Goal: Information Seeking & Learning: Check status

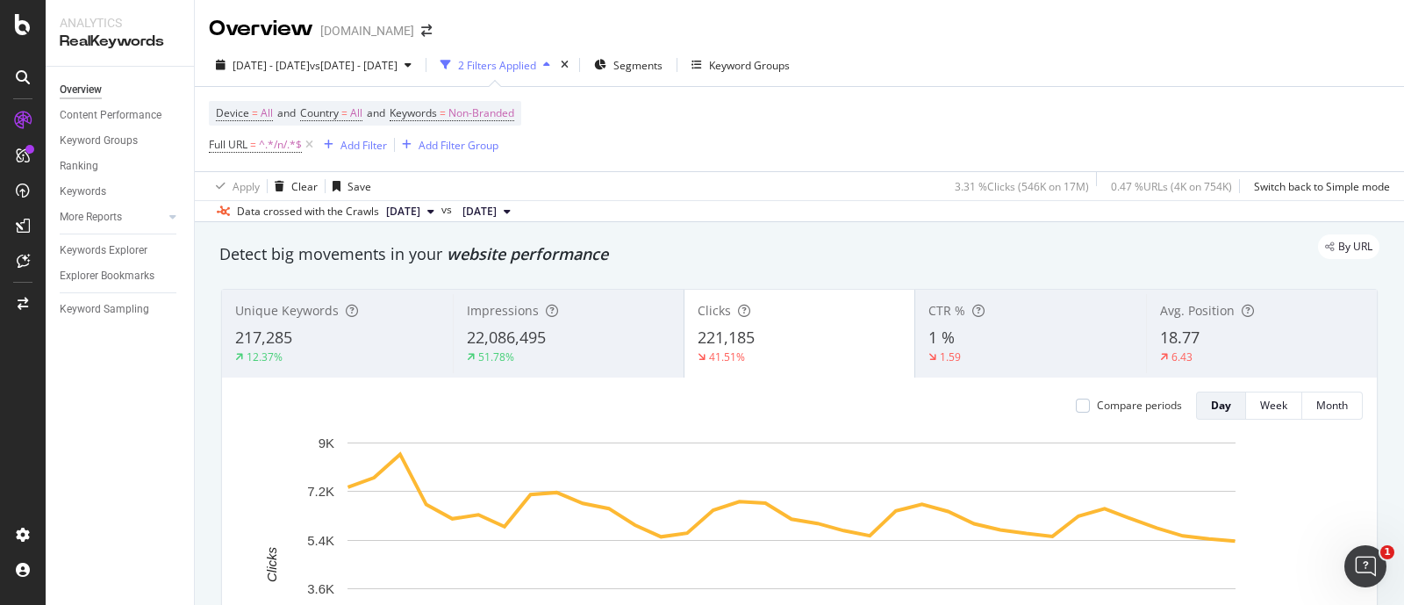
click at [1147, 126] on div "Device = All and Country = All and Keywords = Non-Branded Full URL = ^.*/n/.*$ …" at bounding box center [799, 129] width 1181 height 84
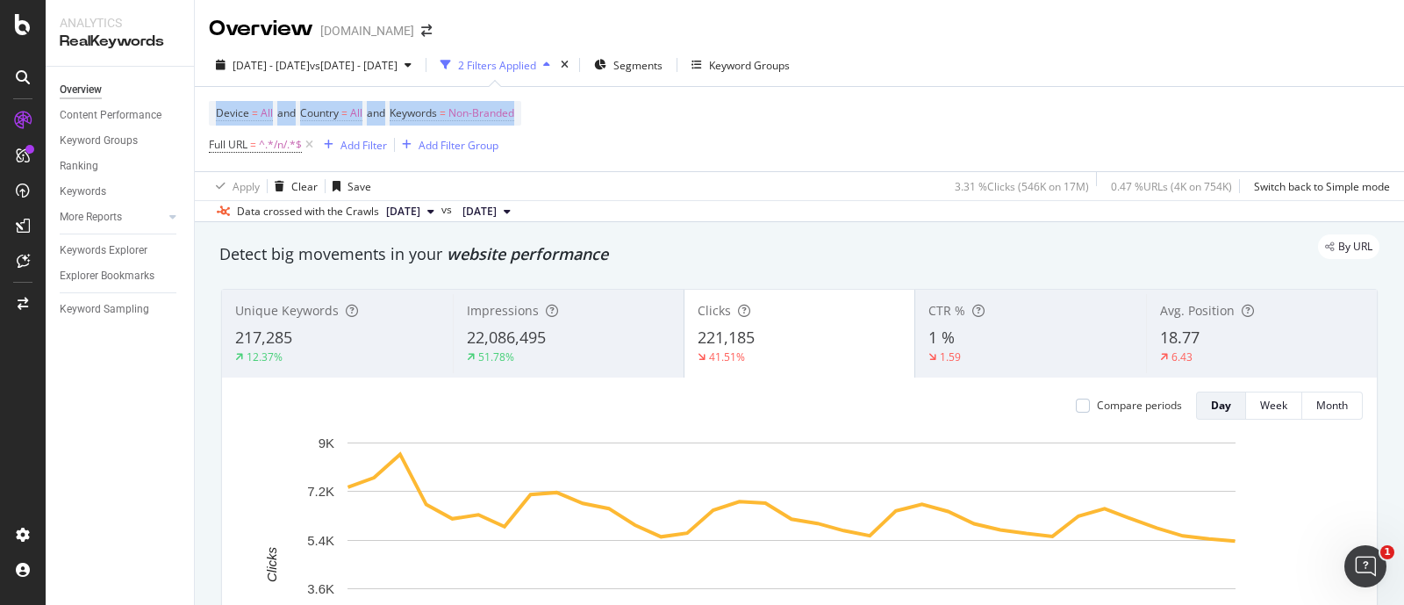
click at [1147, 126] on div "Device = All and Country = All and Keywords = Non-Branded Full URL = ^.*/n/.*$ …" at bounding box center [799, 129] width 1181 height 84
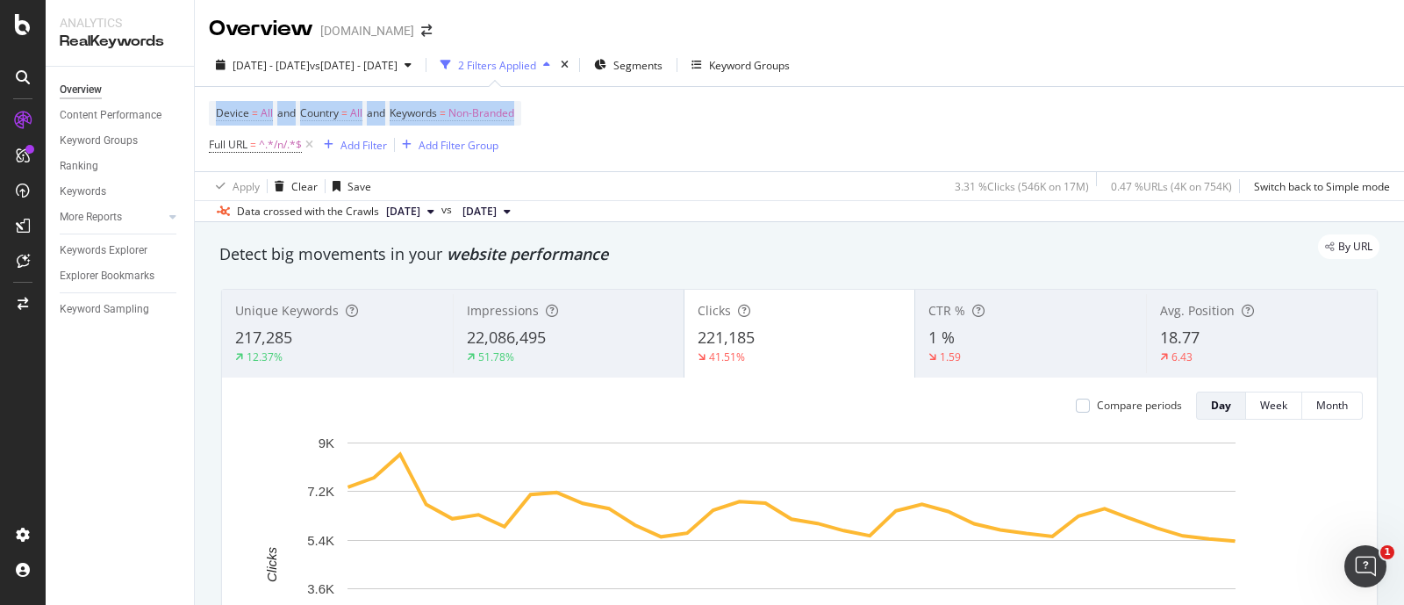
click at [1147, 126] on div "Device = All and Country = All and Keywords = Non-Branded Full URL = ^.*/n/.*$ …" at bounding box center [799, 129] width 1181 height 84
click at [841, 134] on div "Device = All and Country = All and Keywords = Non-Branded Full URL = ^.*/n/.*$ …" at bounding box center [799, 129] width 1181 height 84
